Goal: Download file/media

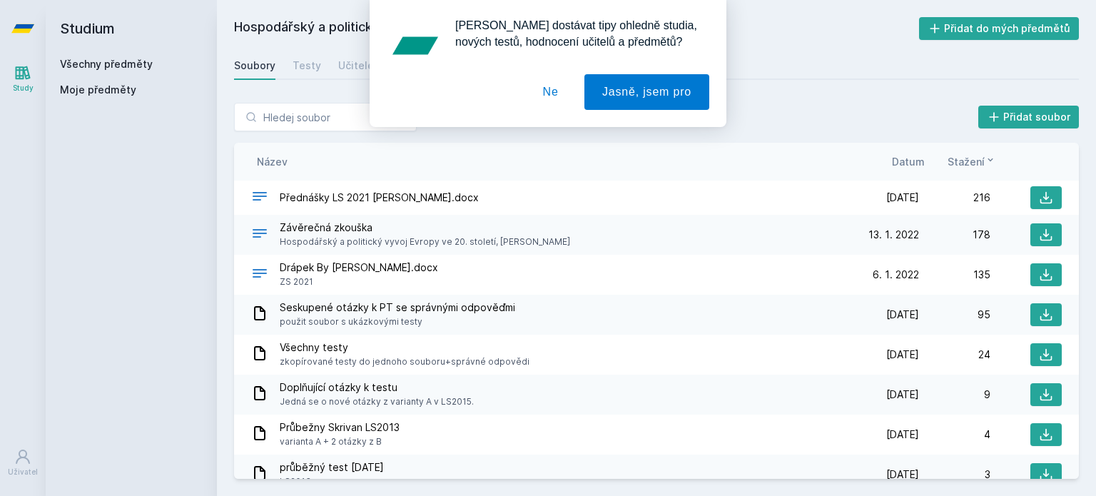
click at [554, 80] on button "Ne" at bounding box center [550, 92] width 51 height 36
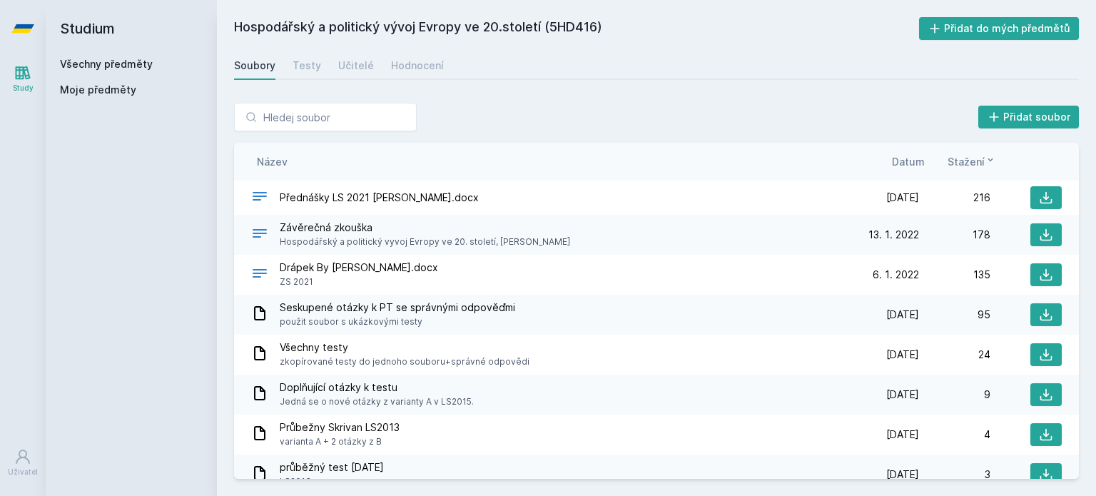
click at [134, 59] on link "Všechny předměty" at bounding box center [106, 64] width 93 height 12
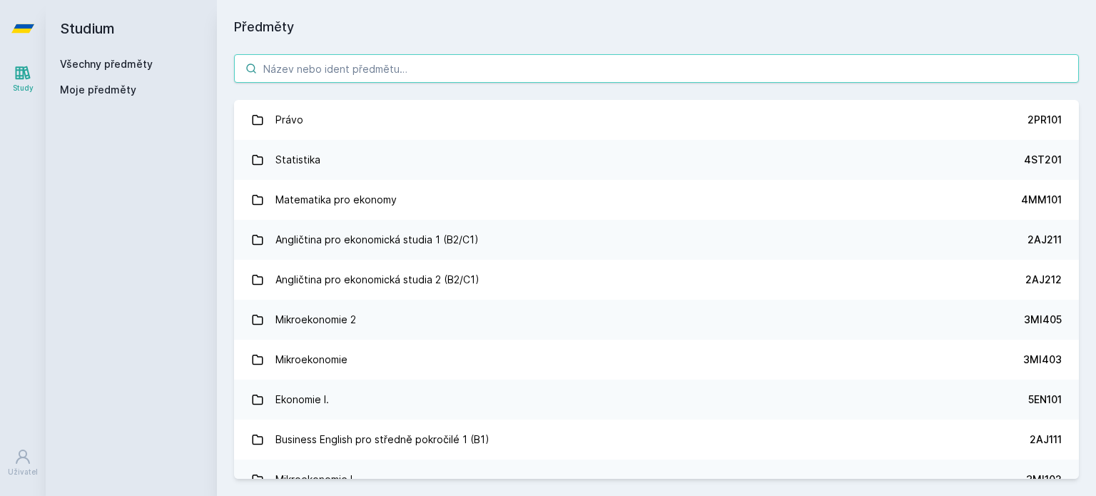
click at [404, 68] on input "search" at bounding box center [656, 68] width 845 height 29
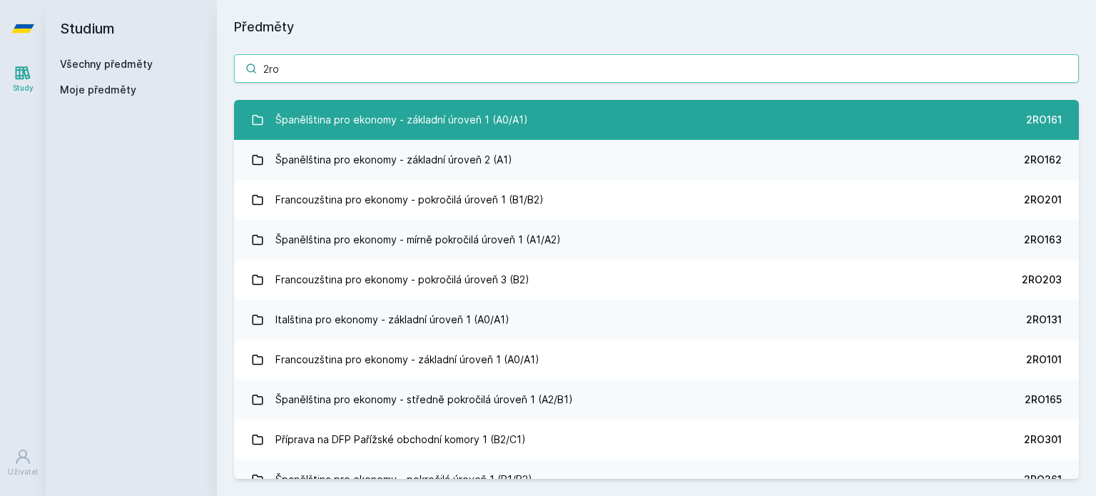
type input "2ro"
click at [457, 119] on div "Španělština pro ekonomy - základní úroveň 1 (A0/A1)" at bounding box center [401, 120] width 253 height 29
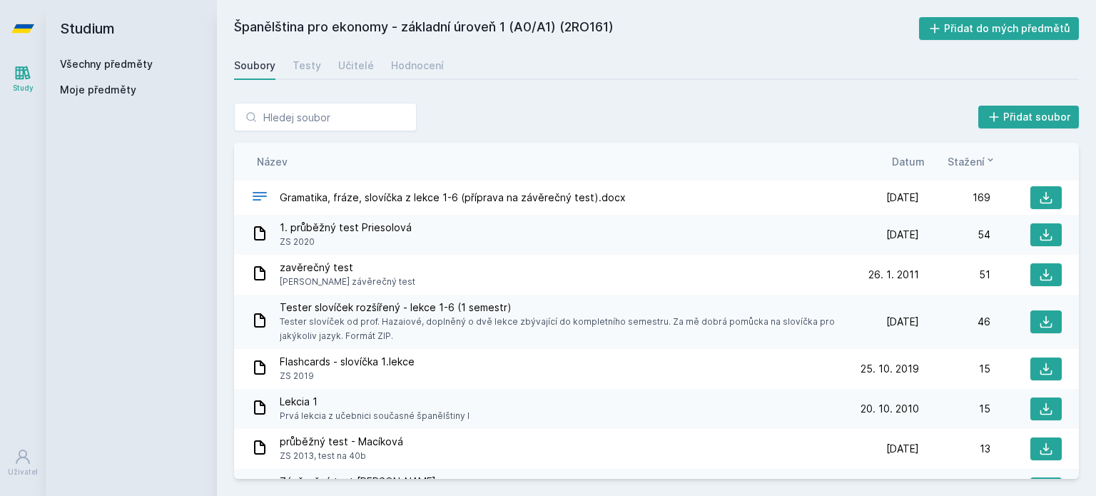
click at [902, 165] on div "Název Datum Stažení" at bounding box center [656, 162] width 845 height 38
click at [902, 165] on span "Datum" at bounding box center [908, 161] width 33 height 15
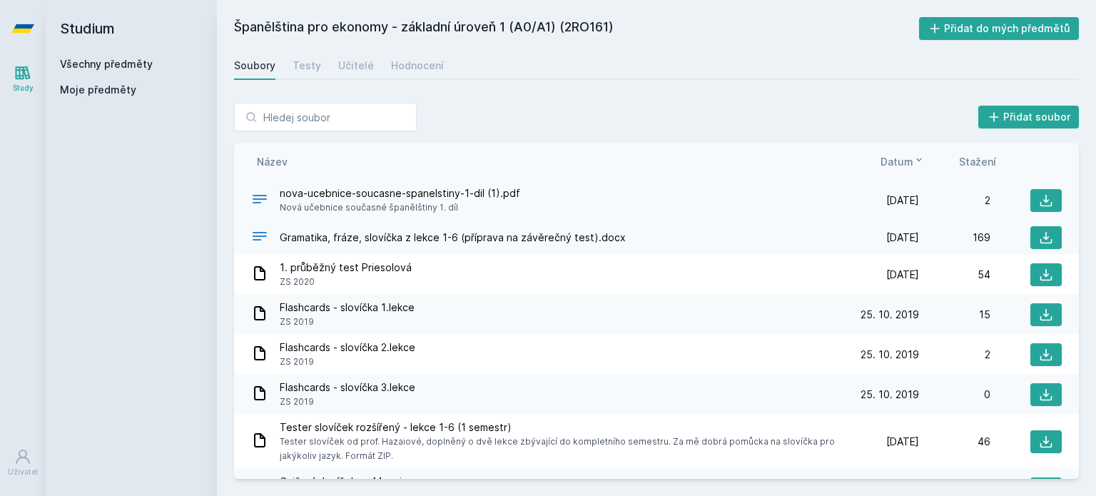
click at [474, 199] on span "nova-ucebnice-soucasne-spanelstiny-1-dil (1).pdf" at bounding box center [400, 193] width 241 height 14
click at [1039, 196] on icon at bounding box center [1046, 200] width 14 height 14
